Goal: Find specific page/section: Find specific page/section

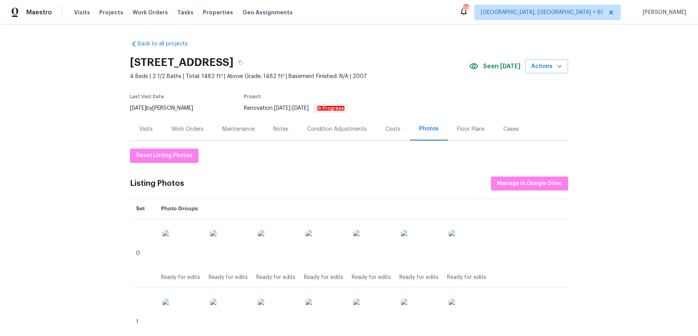
scroll to position [1109, 0]
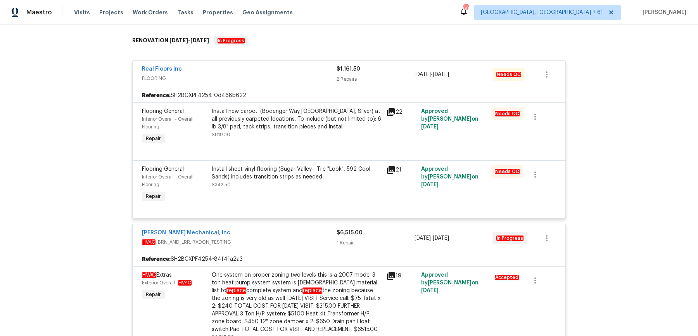
scroll to position [119, 0]
click at [259, 178] on div "Install sheet vinyl flooring (Sugar Valley - Tile "Look", 592 Cool Sands) inclu…" at bounding box center [297, 172] width 170 height 16
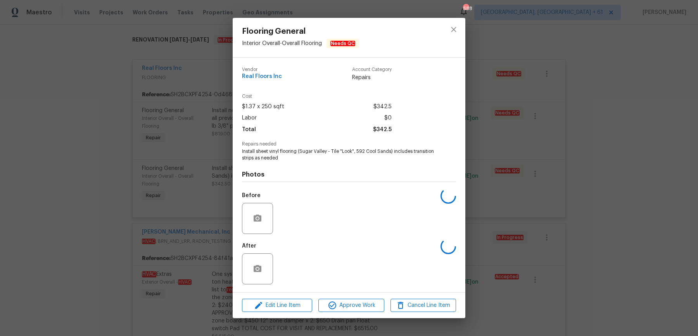
click at [112, 155] on div "Flooring General Interior Overall - Overall Flooring Needs QC Vendor Real Floor…" at bounding box center [349, 168] width 698 height 336
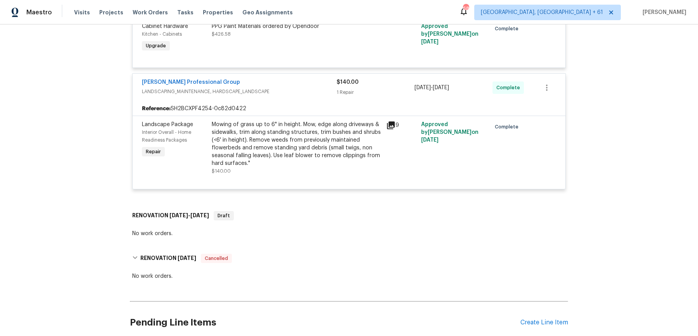
scroll to position [3011, 0]
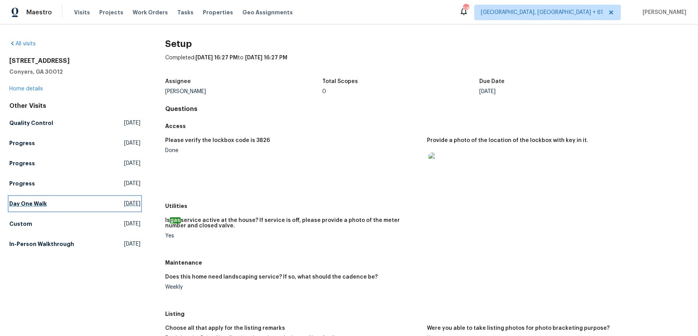
click at [35, 202] on h5 "Day One Walk" at bounding box center [28, 204] width 38 height 8
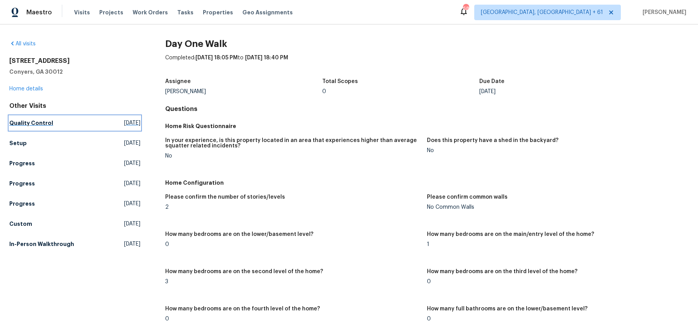
click at [37, 119] on h5 "Quality Control" at bounding box center [31, 123] width 44 height 8
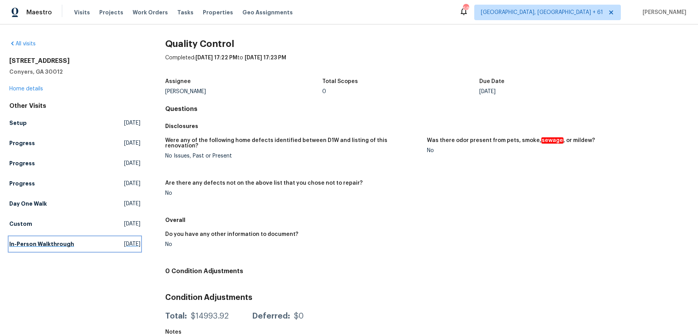
click at [48, 246] on h5 "In-Person Walkthrough" at bounding box center [41, 244] width 65 height 8
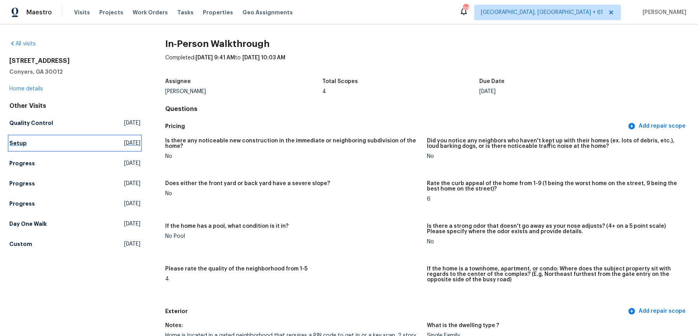
click at [19, 143] on h5 "Setup" at bounding box center [17, 143] width 17 height 8
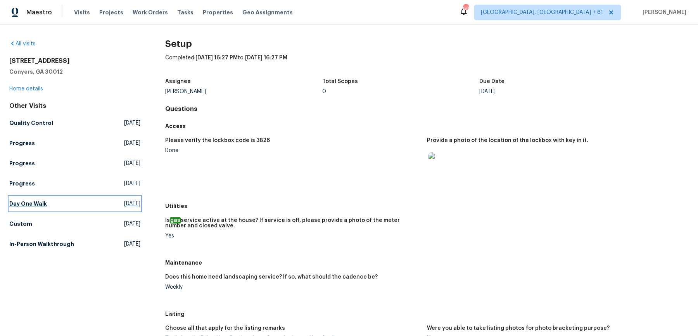
click at [35, 202] on h5 "Day One Walk" at bounding box center [28, 204] width 38 height 8
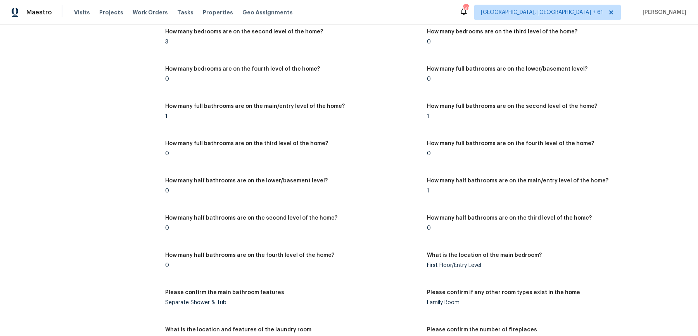
scroll to position [765, 0]
